Goal: Transaction & Acquisition: Purchase product/service

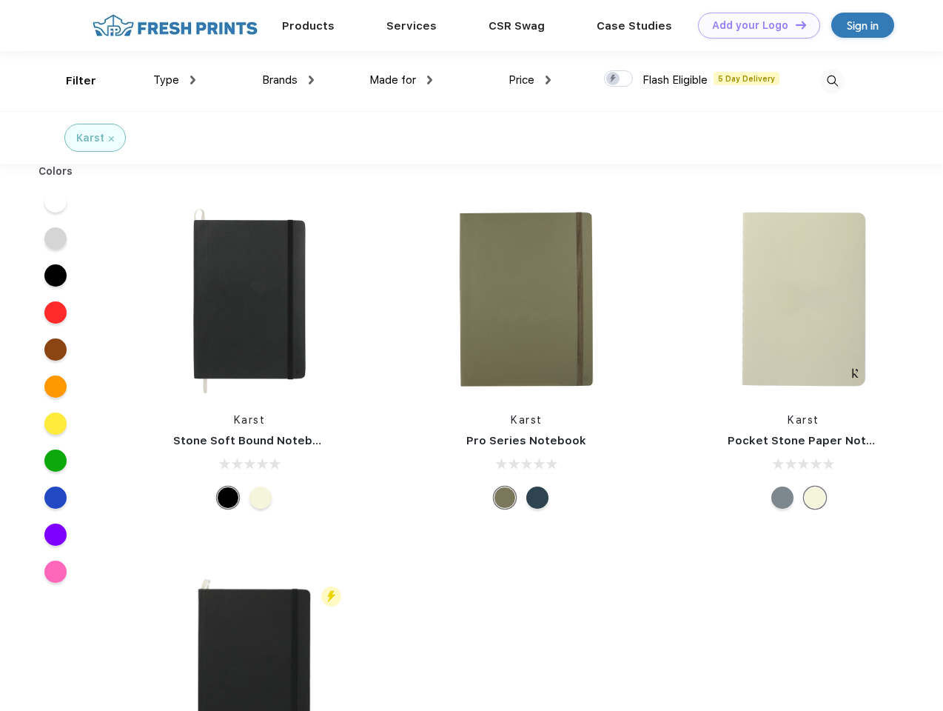
click at [754, 25] on link "Add your Logo Design Tool" at bounding box center [759, 26] width 122 height 26
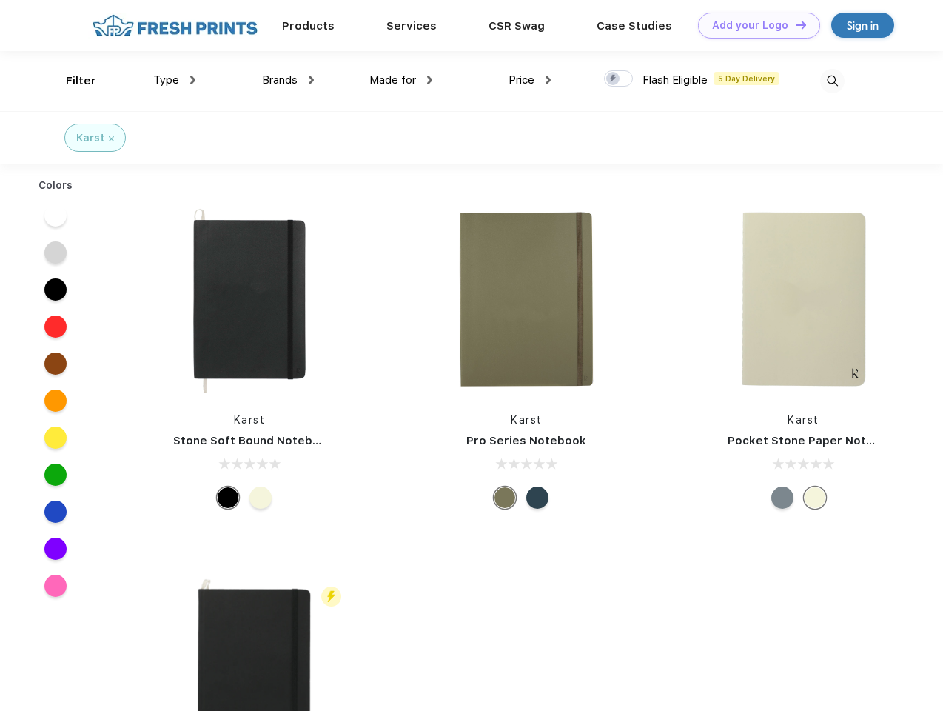
click at [0, 0] on div "Design Tool" at bounding box center [0, 0] width 0 height 0
click at [794, 24] on link "Add your Logo Design Tool" at bounding box center [759, 26] width 122 height 26
click at [71, 81] on div "Filter" at bounding box center [81, 81] width 30 height 17
click at [175, 80] on span "Type" at bounding box center [166, 79] width 26 height 13
click at [288, 80] on span "Brands" at bounding box center [280, 79] width 36 height 13
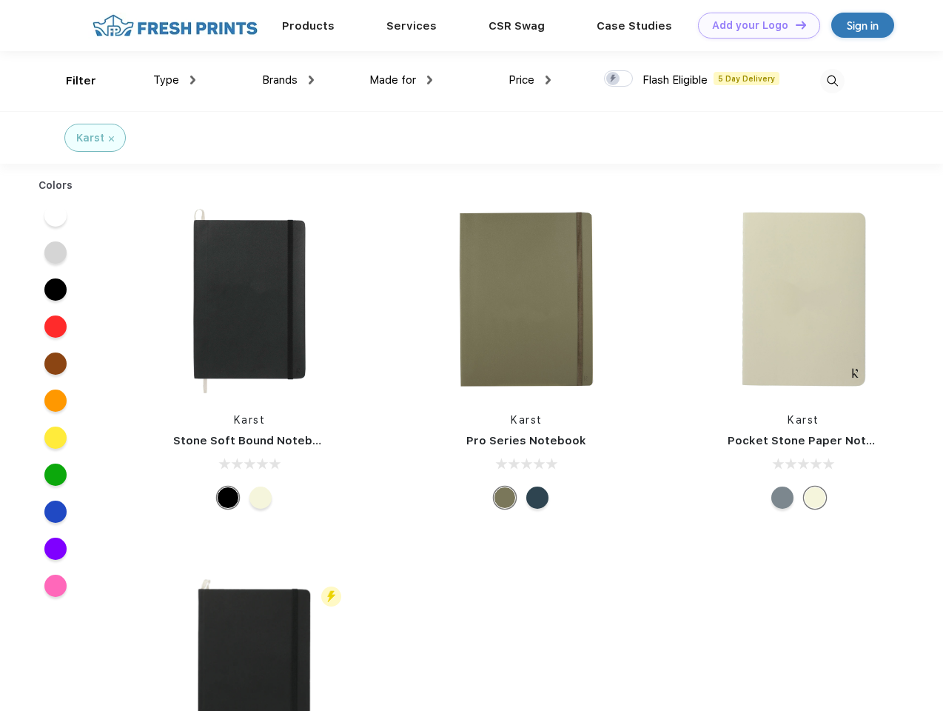
click at [401, 80] on span "Made for" at bounding box center [392, 79] width 47 height 13
click at [530, 80] on span "Price" at bounding box center [522, 79] width 26 height 13
click at [619, 79] on div at bounding box center [618, 78] width 29 height 16
click at [614, 79] on input "checkbox" at bounding box center [609, 75] width 10 height 10
click at [832, 81] on img at bounding box center [832, 81] width 24 height 24
